Goal: Transaction & Acquisition: Purchase product/service

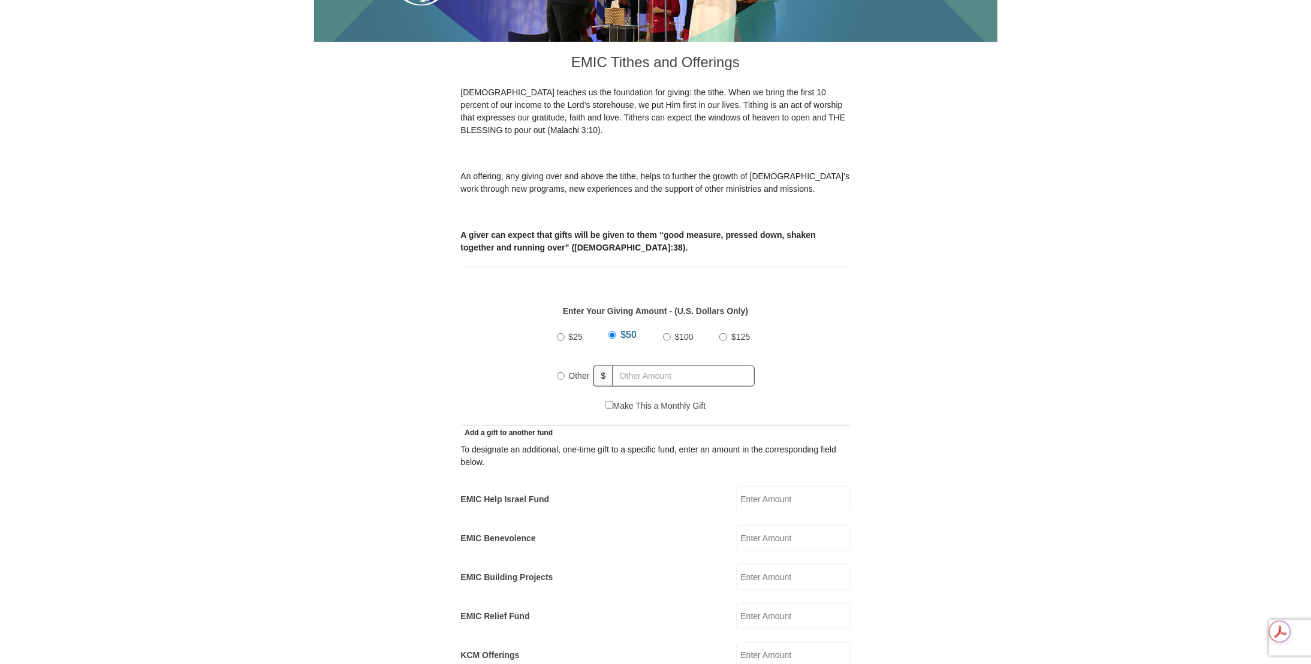
scroll to position [300, 0]
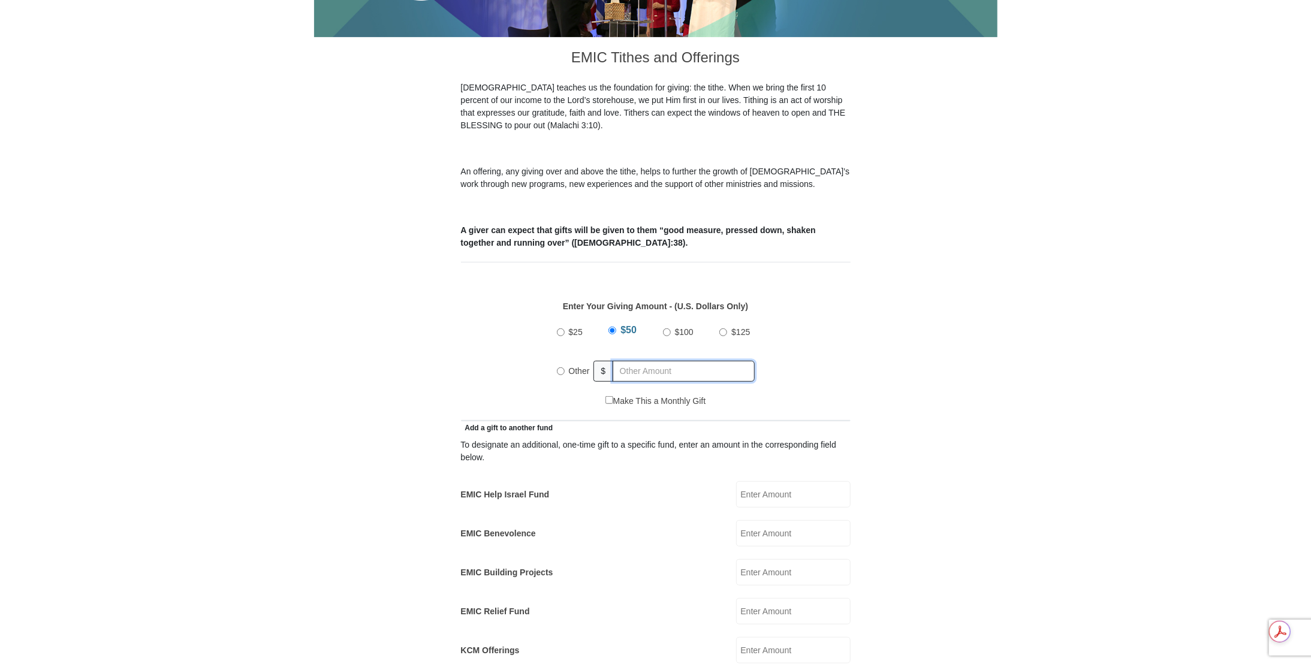
radio input "true"
click at [709, 361] on input "text" at bounding box center [685, 371] width 137 height 21
click at [715, 361] on input "text" at bounding box center [685, 371] width 137 height 21
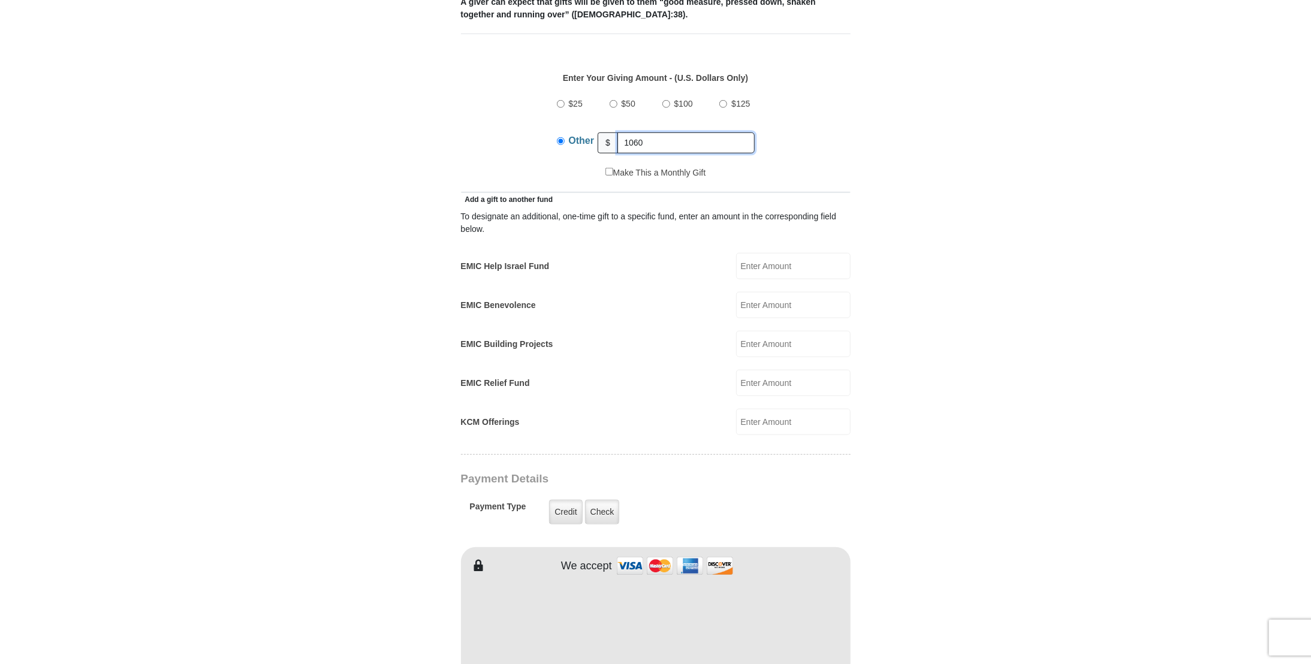
scroll to position [539, 0]
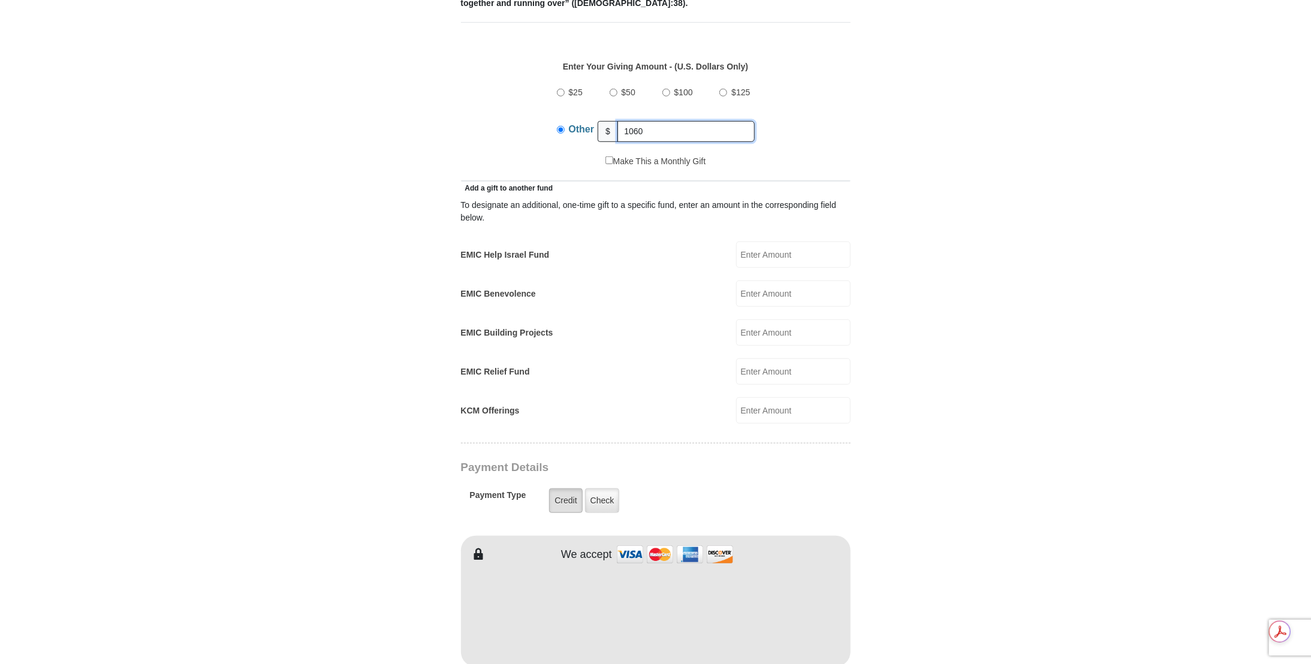
type input "1060"
click at [562, 489] on label "Credit" at bounding box center [565, 501] width 33 height 25
click at [0, 0] on input "Credit" at bounding box center [0, 0] width 0 height 0
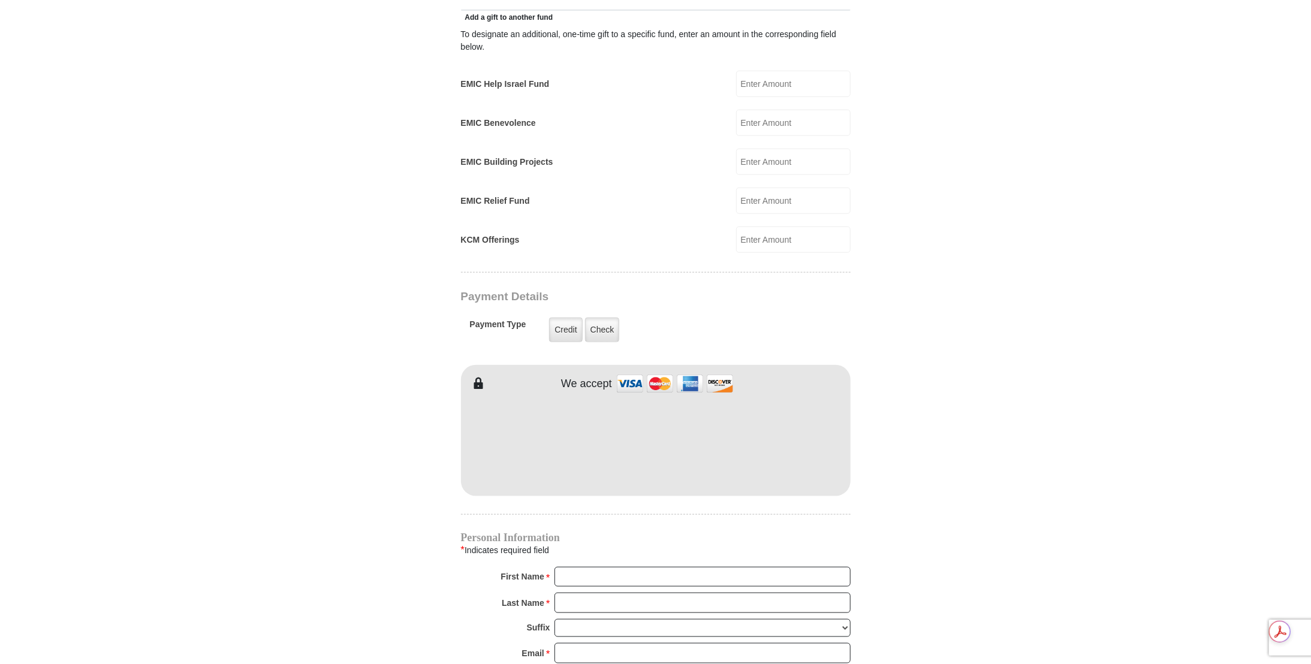
scroll to position [719, 0]
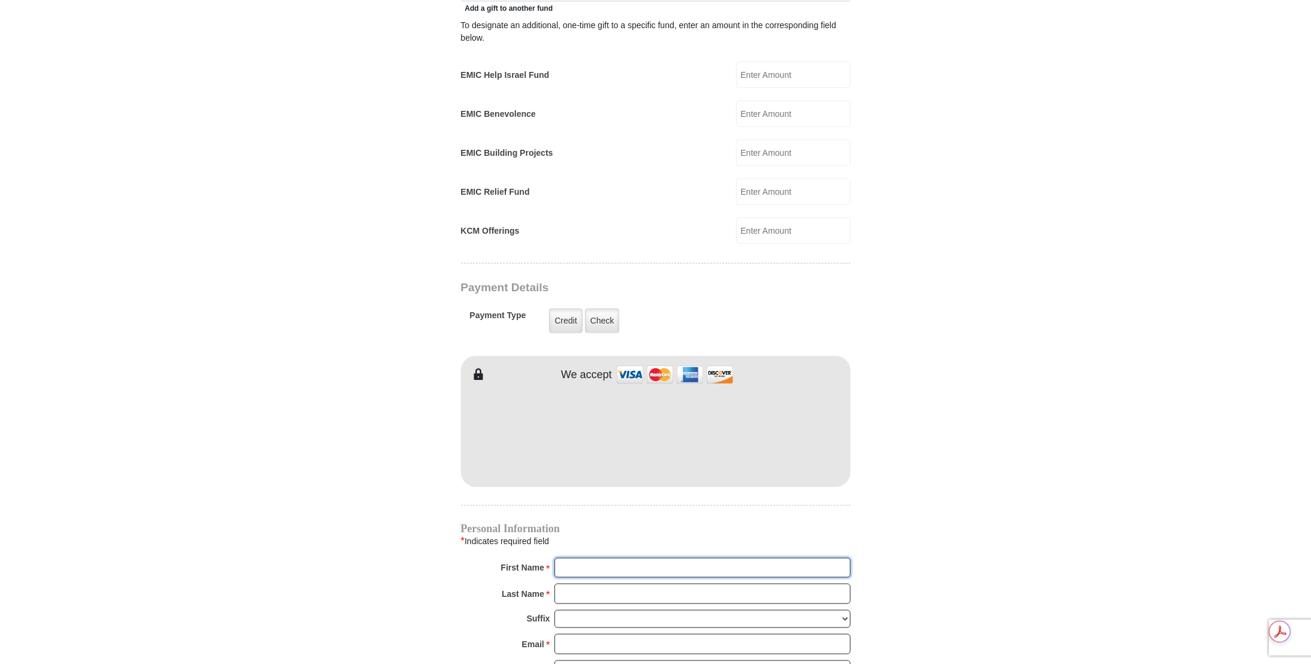
type input "[PERSON_NAME]"
type input "Thibodaux"
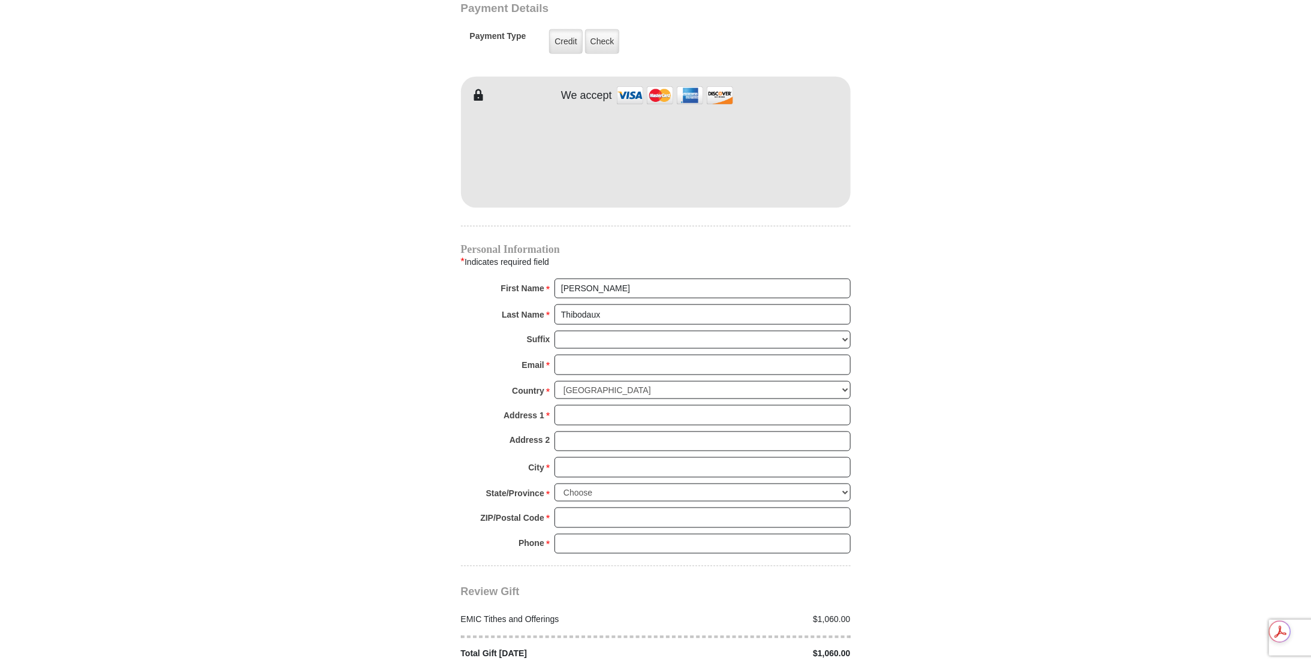
scroll to position [1019, 0]
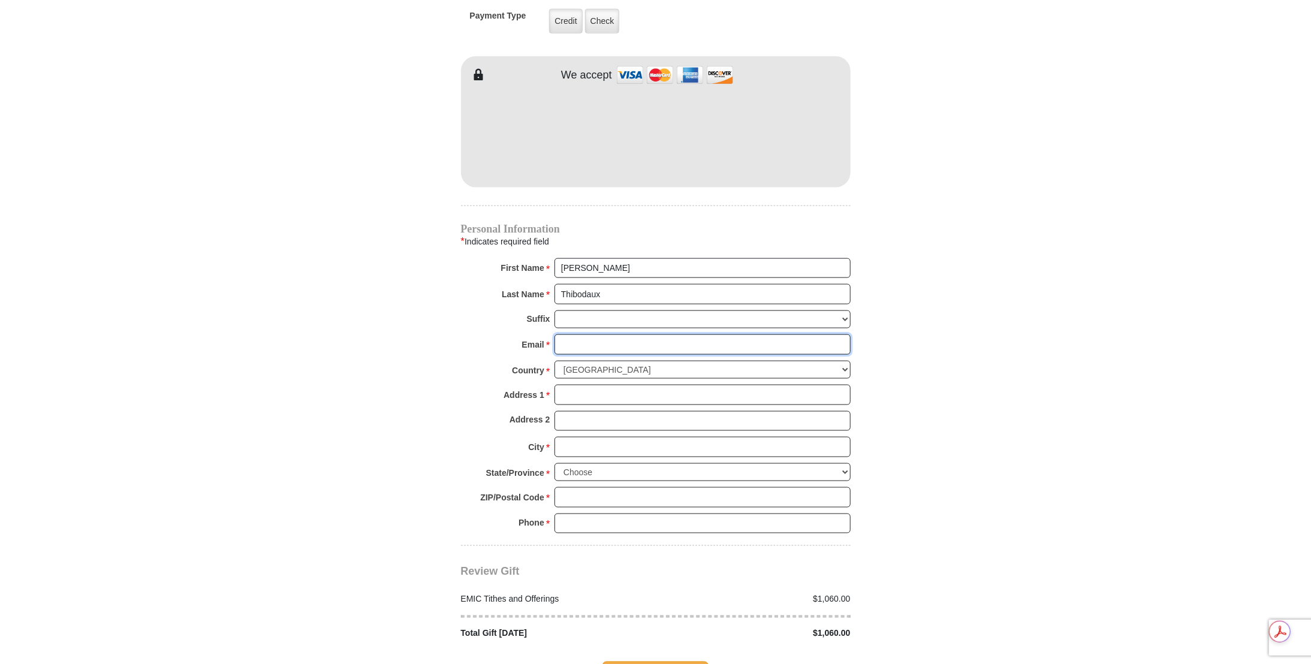
click at [731, 334] on input "Email *" at bounding box center [702, 344] width 296 height 20
type input "[EMAIL_ADDRESS][DOMAIN_NAME]"
type input "[STREET_ADDRESS]"
type input "[GEOGRAPHIC_DATA]"
select select "[GEOGRAPHIC_DATA]"
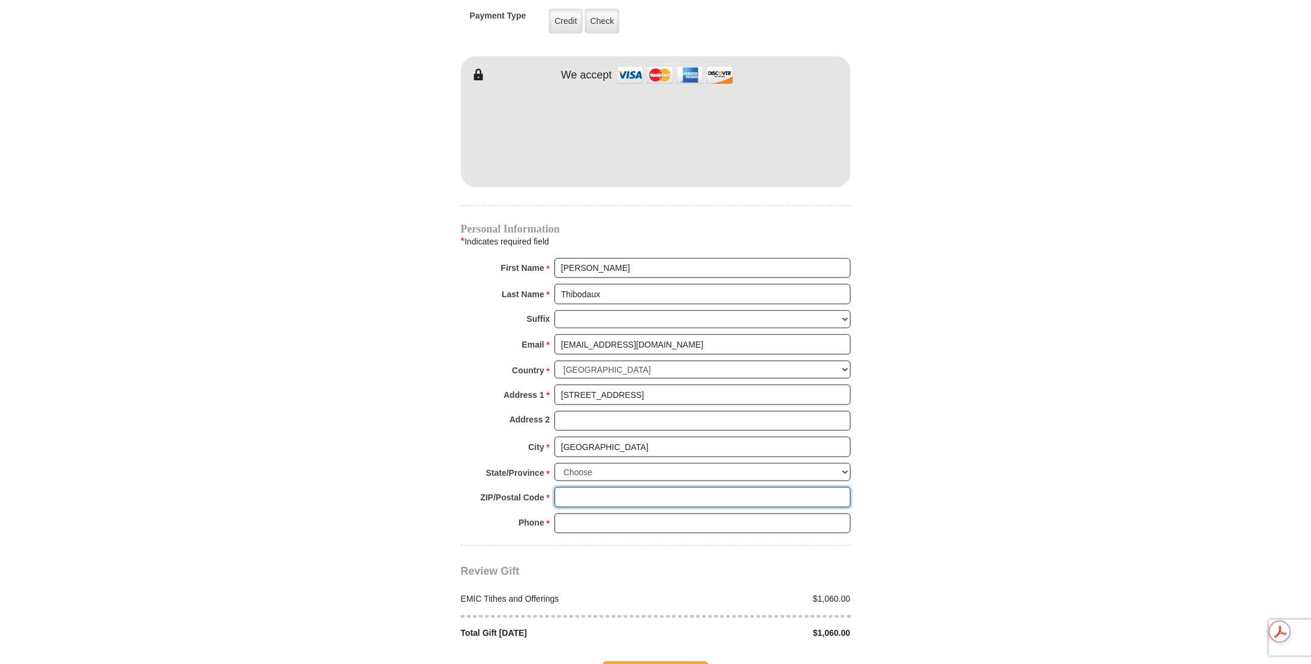
type input "76179"
type input "8174559887"
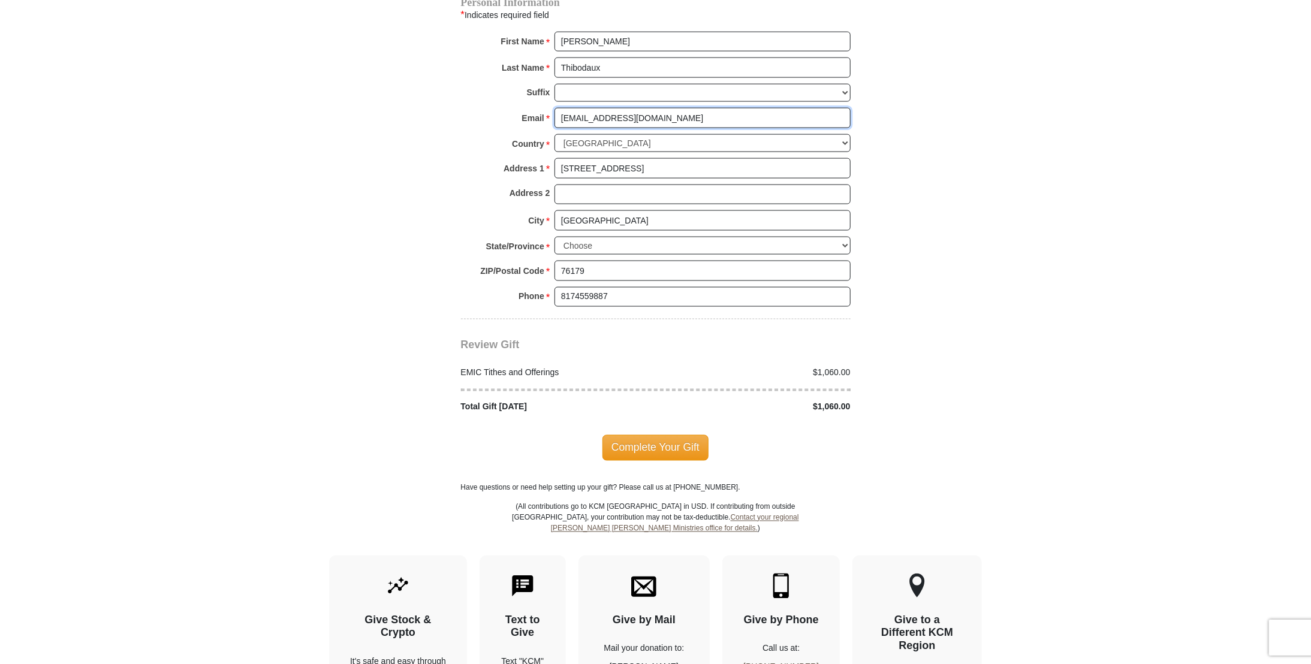
scroll to position [1259, 0]
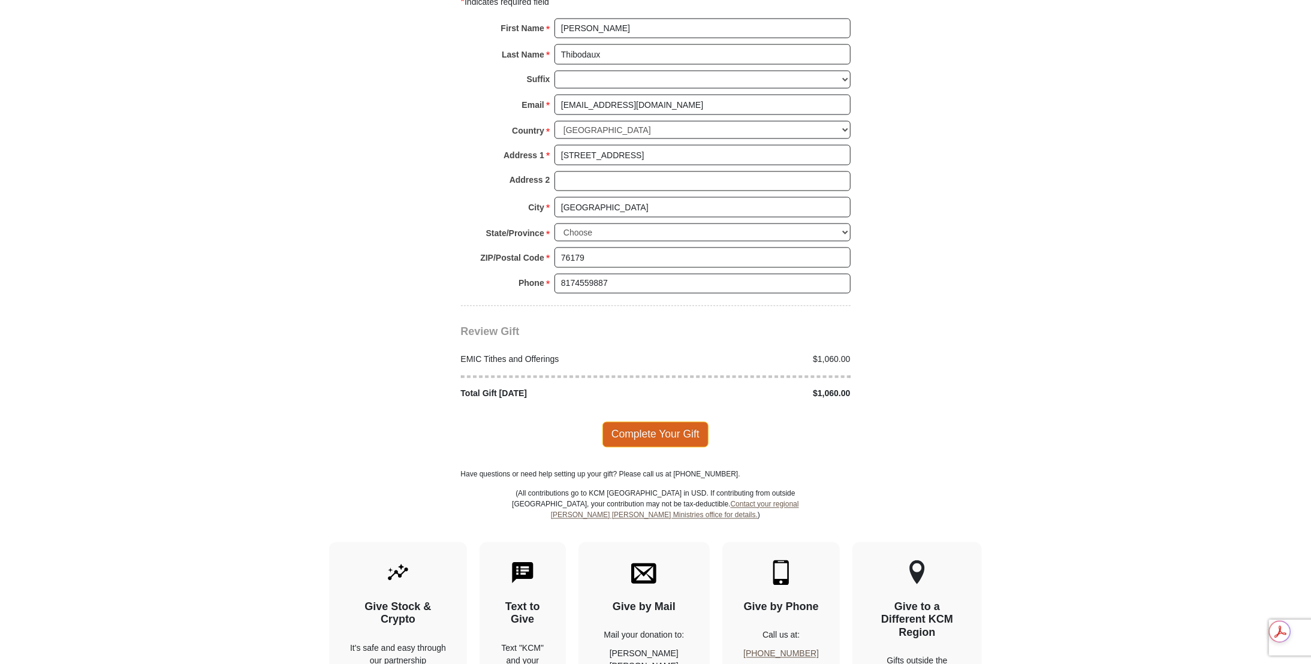
click at [665, 422] on span "Complete Your Gift" at bounding box center [655, 434] width 106 height 25
